Goal: Task Accomplishment & Management: Use online tool/utility

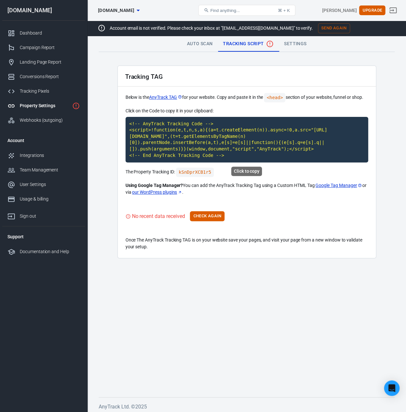
click at [174, 133] on code "<!-- AnyTrack Tracking Code --> <script>!function(e,t,n,s,a){(a=t.createElement…" at bounding box center [246, 140] width 242 height 46
click at [209, 218] on button "Check Again" at bounding box center [207, 216] width 35 height 10
click at [45, 88] on div "Tracking Pixels" at bounding box center [50, 91] width 60 height 7
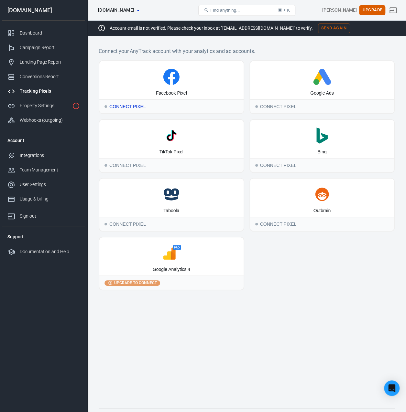
click at [139, 104] on div "Connect Pixel" at bounding box center [171, 106] width 144 height 14
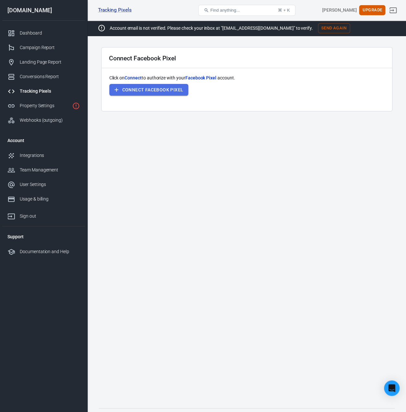
click at [153, 90] on button "Connect Facebook Pixel" at bounding box center [148, 90] width 79 height 12
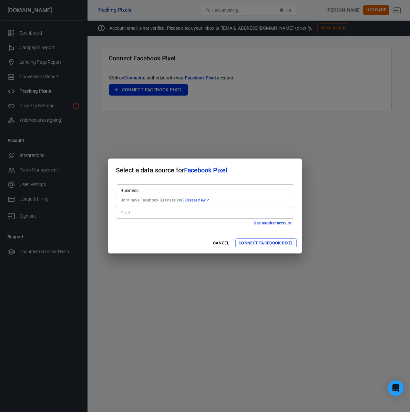
click at [185, 188] on input "Business" at bounding box center [205, 190] width 174 height 8
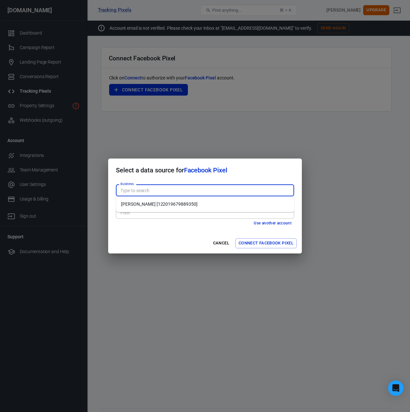
click at [183, 203] on li "Chris G Morrison [122019679889350]" at bounding box center [205, 204] width 178 height 11
type input "Chris G Morrison [122019679889350]"
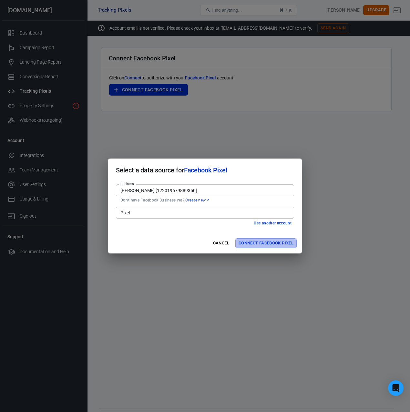
click at [252, 246] on button "Connect Facebook Pixel" at bounding box center [266, 244] width 61 height 10
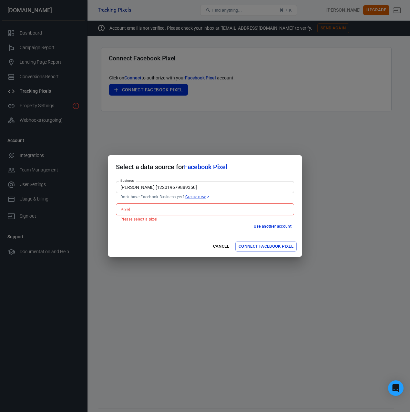
click at [218, 207] on input "Pixel" at bounding box center [205, 210] width 174 height 8
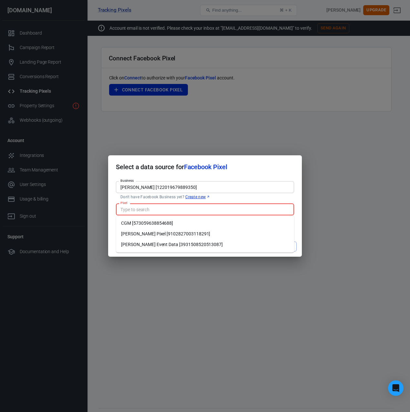
click at [238, 232] on li "Chris G Morrison Pixel [9102827003118291]" at bounding box center [205, 234] width 178 height 11
type input "Chris G Morrison Pixel [9102827003118291]"
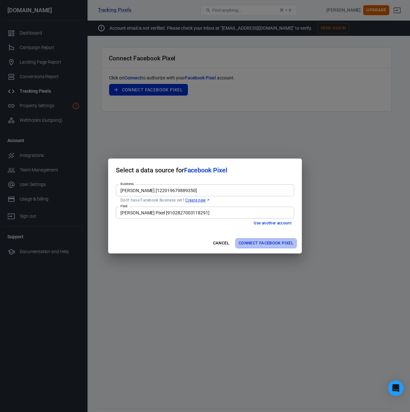
click at [249, 246] on button "Connect Facebook Pixel" at bounding box center [266, 244] width 61 height 10
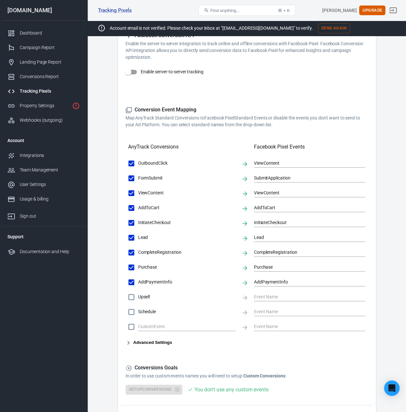
scroll to position [177, 0]
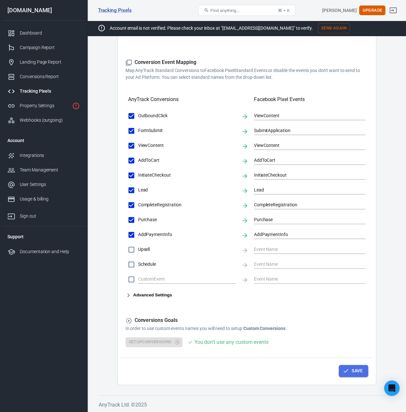
click at [361, 370] on button "Save" at bounding box center [352, 371] width 29 height 12
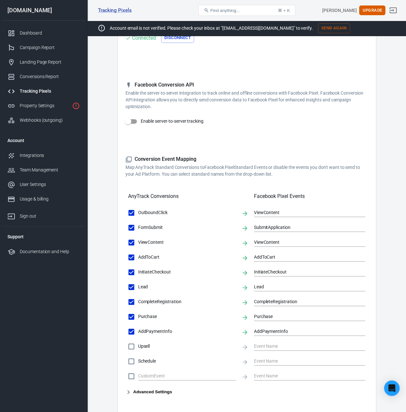
scroll to position [15, 0]
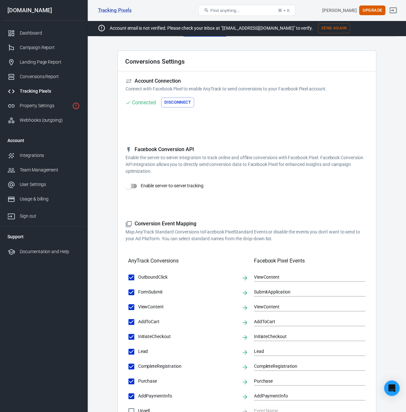
click at [133, 186] on input "Enable server-to-server tracking" at bounding box center [128, 186] width 37 height 12
checkbox input "false"
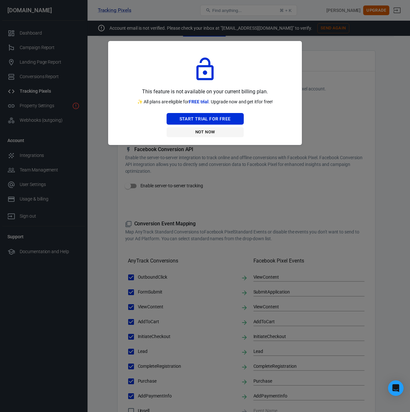
click at [200, 132] on button "Not Now" at bounding box center [205, 132] width 77 height 10
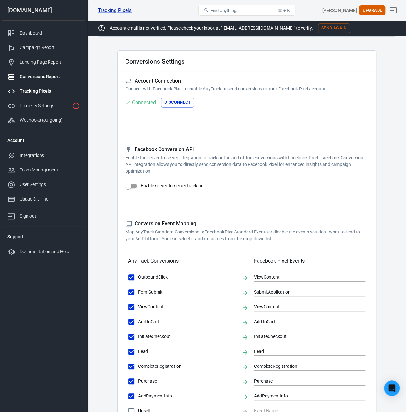
click at [45, 79] on div "Conversions Report" at bounding box center [50, 76] width 60 height 7
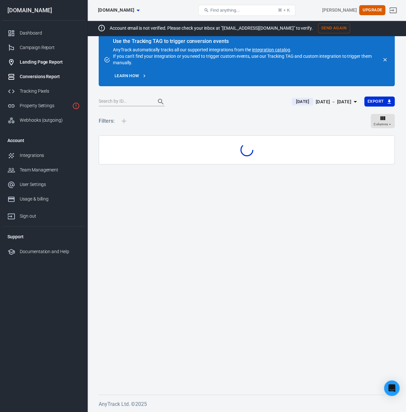
scroll to position [14, 0]
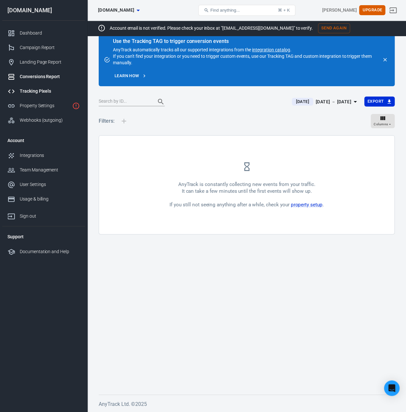
click at [43, 91] on div "Tracking Pixels" at bounding box center [50, 91] width 60 height 7
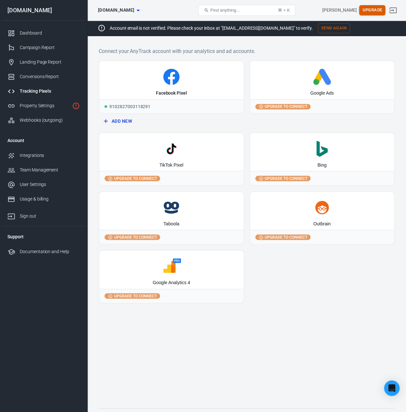
click at [377, 10] on button "Upgrade" at bounding box center [372, 10] width 26 height 10
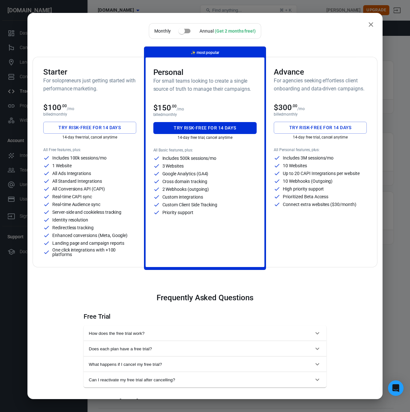
click at [211, 125] on button "Try risk-free for 14 days" at bounding box center [206, 128] width 104 height 12
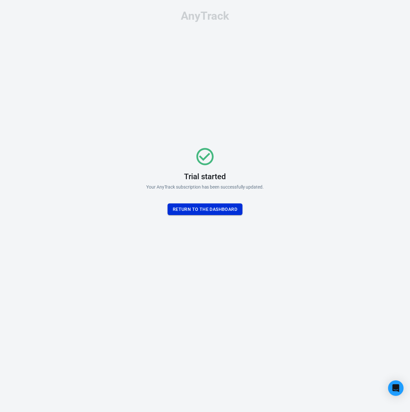
click at [208, 210] on button "Return To the dashboard" at bounding box center [205, 210] width 75 height 12
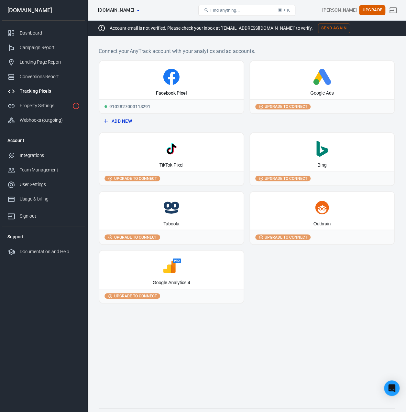
click at [296, 106] on span "Upgrade to connect" at bounding box center [285, 107] width 45 height 6
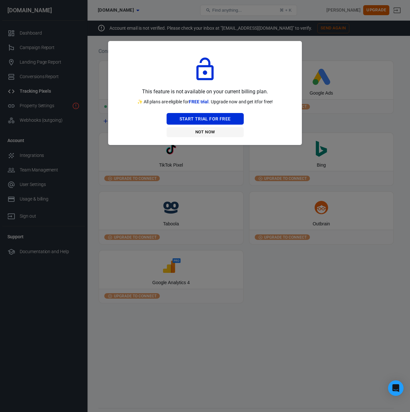
click at [201, 133] on button "Not Now" at bounding box center [205, 132] width 77 height 10
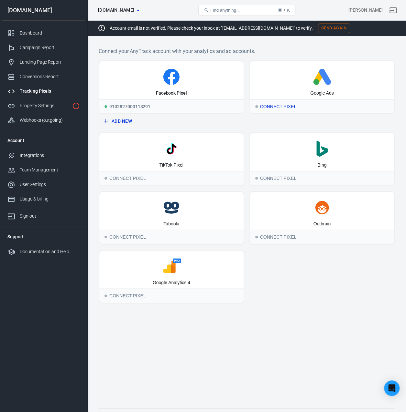
click at [277, 106] on div "Connect Pixel" at bounding box center [322, 106] width 144 height 14
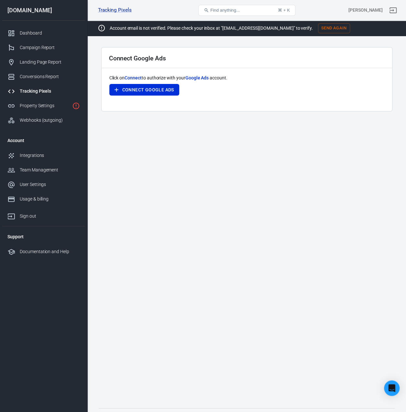
drag, startPoint x: 144, startPoint y: 84, endPoint x: 135, endPoint y: 172, distance: 87.8
click at [134, 167] on main "Connect Google Ads Click on Connect to authorize with your Google Ads account. …" at bounding box center [247, 222] width 296 height 351
click at [29, 34] on div "Dashboard" at bounding box center [50, 33] width 60 height 7
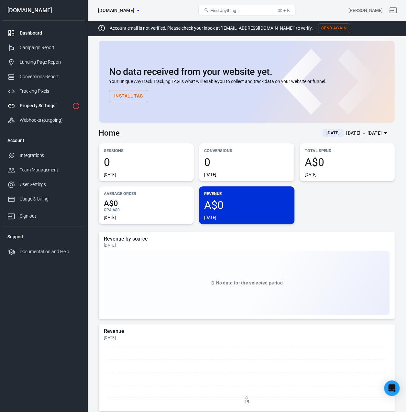
click at [60, 102] on div "Property Settings" at bounding box center [45, 105] width 50 height 7
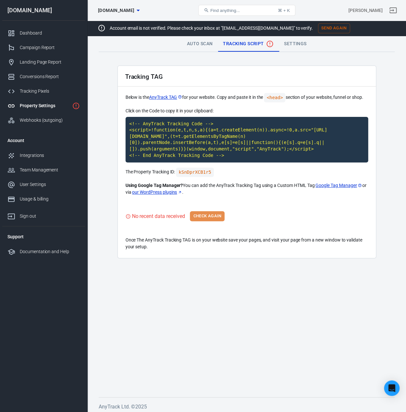
drag, startPoint x: 216, startPoint y: 216, endPoint x: 217, endPoint y: 208, distance: 8.4
click at [215, 216] on button "Check Again" at bounding box center [207, 216] width 35 height 10
